Goal: Information Seeking & Learning: Understand process/instructions

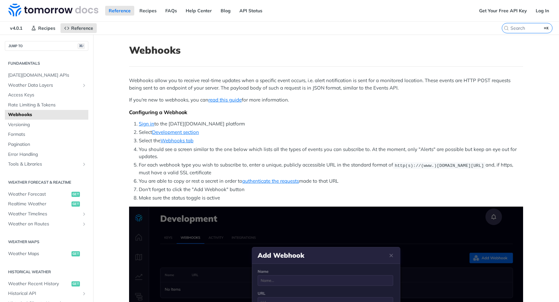
scroll to position [127, 0]
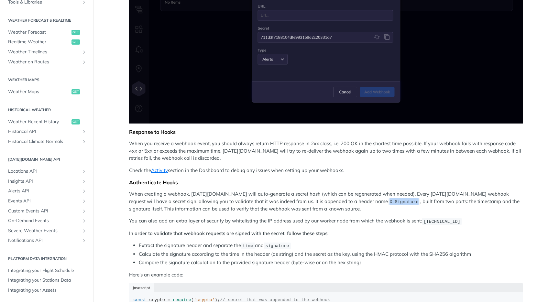
drag, startPoint x: 349, startPoint y: 202, endPoint x: 320, endPoint y: 201, distance: 29.5
click at [388, 201] on code "X-Signature" at bounding box center [404, 202] width 32 height 6
copy span "X-Signature"
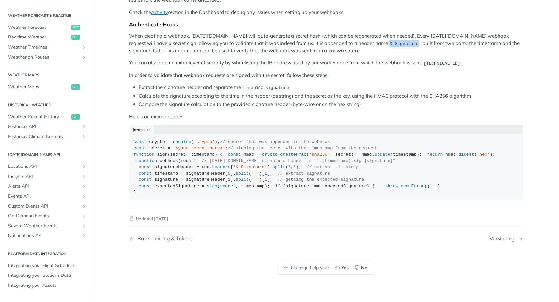
scroll to position [467, 0]
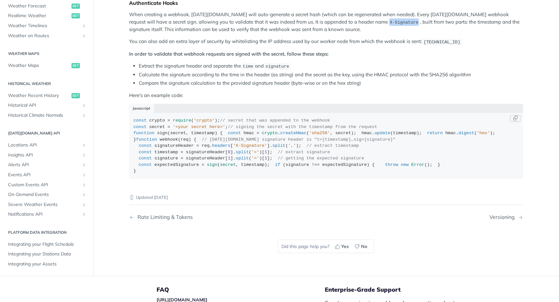
click at [256, 129] on span "// signing the secret with the timestamp from the request" at bounding box center [302, 127] width 149 height 5
click at [254, 174] on div "const crypto = require ( 'crypto' ); // secret that was appended to the webhook…" at bounding box center [326, 145] width 385 height 57
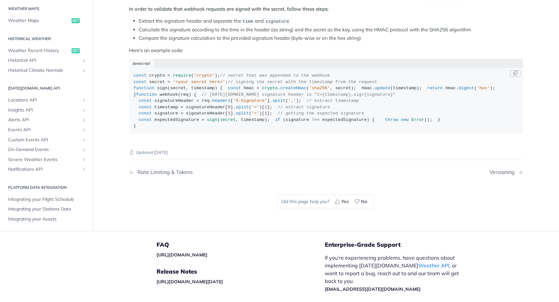
scroll to position [513, 0]
click at [228, 122] on span "secret" at bounding box center [228, 119] width 16 height 5
click at [259, 122] on span "timestamp" at bounding box center [253, 119] width 24 height 5
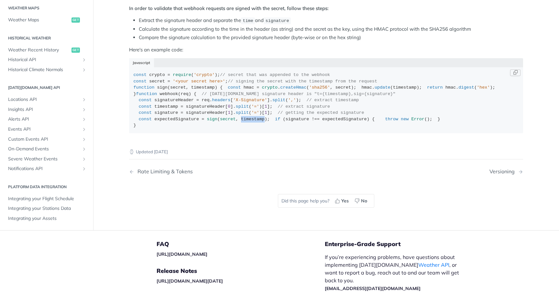
click at [275, 129] on div "const crypto = require ( 'crypto' ); // secret that was appended to the webhook…" at bounding box center [326, 100] width 385 height 57
click at [393, 90] on span "timestamp" at bounding box center [405, 87] width 24 height 5
click at [477, 90] on span "'hex'" at bounding box center [483, 87] width 13 height 5
